Goal: Task Accomplishment & Management: Manage account settings

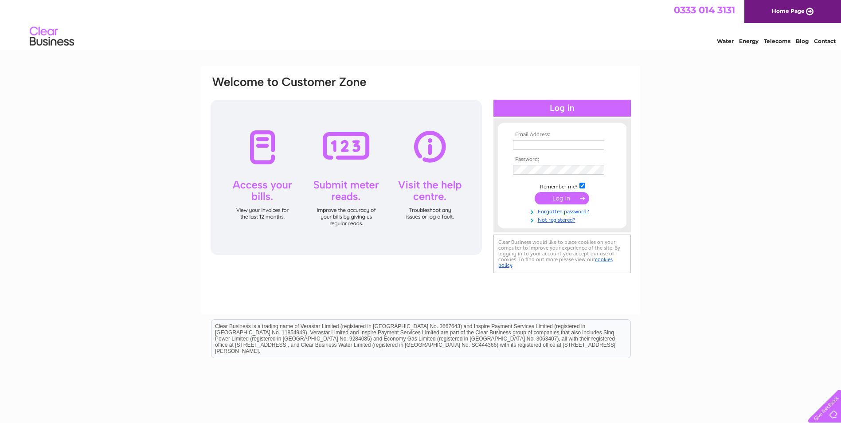
type input "[EMAIL_ADDRESS][DOMAIN_NAME]"
click at [564, 196] on input "submit" at bounding box center [562, 198] width 55 height 12
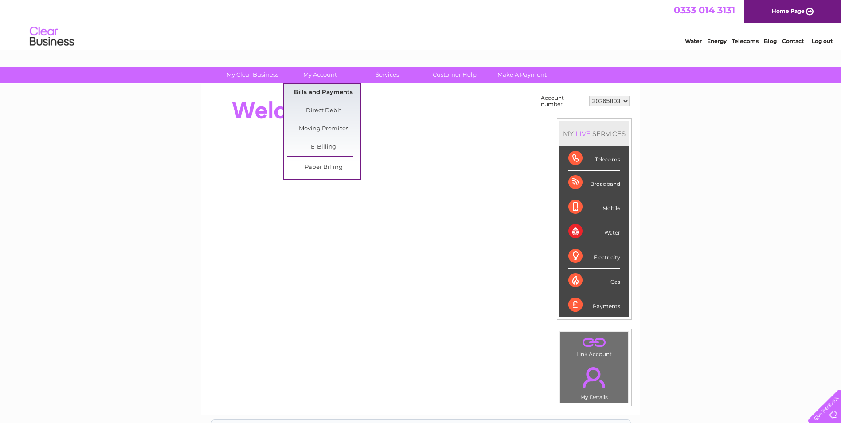
click at [317, 90] on link "Bills and Payments" at bounding box center [323, 93] width 73 height 18
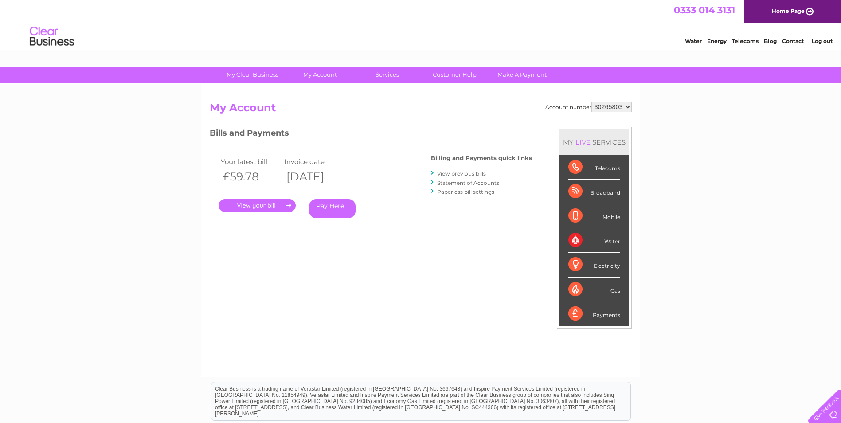
click at [277, 206] on link "." at bounding box center [257, 205] width 77 height 13
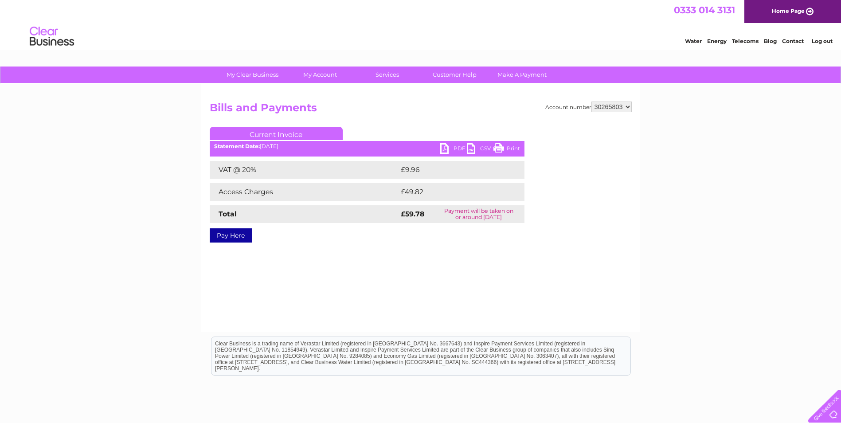
click at [455, 148] on link "PDF" at bounding box center [453, 149] width 27 height 13
